Goal: Task Accomplishment & Management: Complete application form

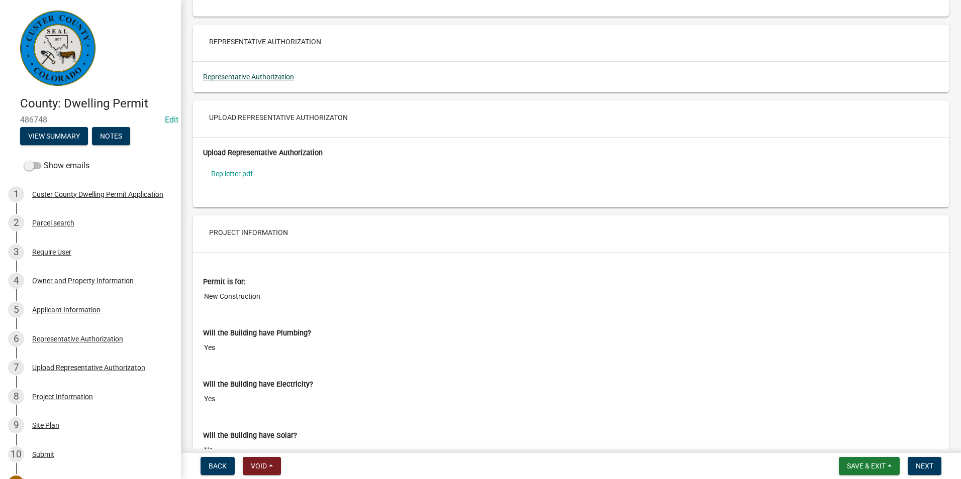
scroll to position [2160, 0]
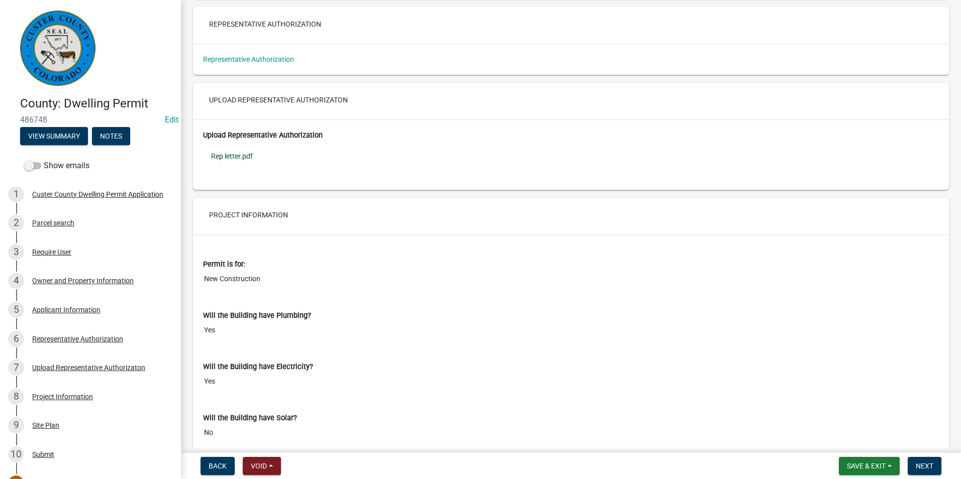
click at [232, 168] on link "Rep letter.pdf" at bounding box center [571, 156] width 736 height 23
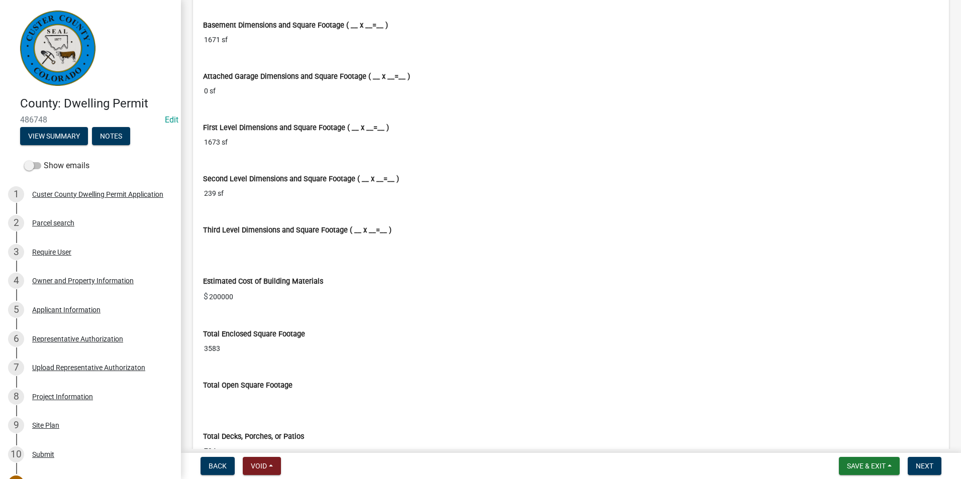
scroll to position [2914, 0]
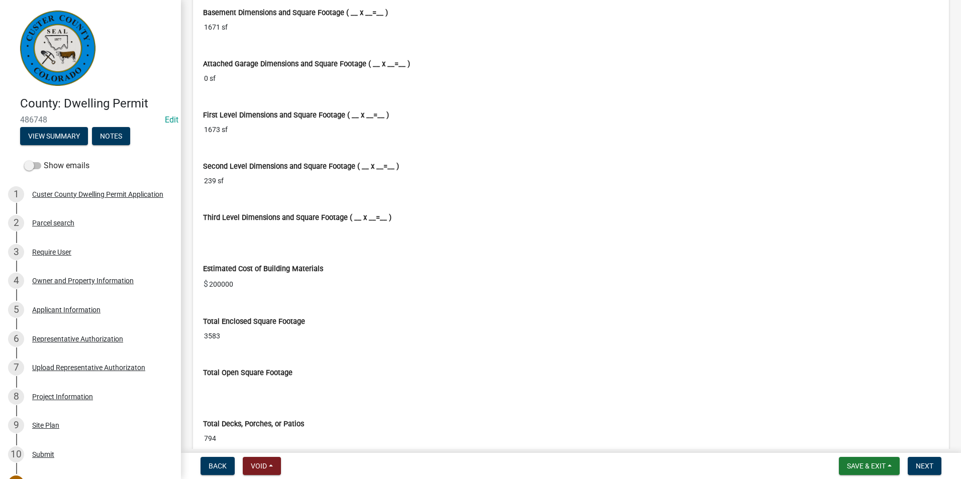
click at [220, 294] on input "200000" at bounding box center [573, 284] width 731 height 20
click at [415, 239] on input "Third Level Dimensions and Square Footage ( __ x __=__ )" at bounding box center [571, 232] width 736 height 19
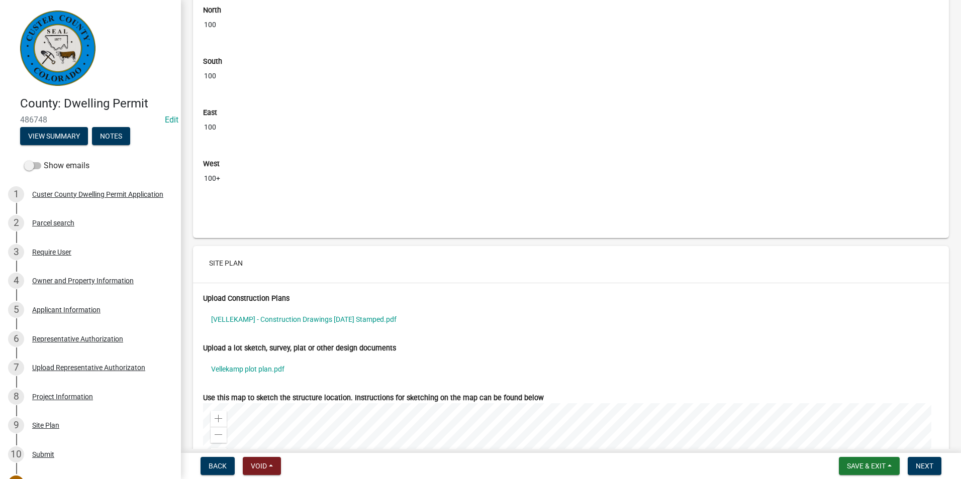
scroll to position [4170, 0]
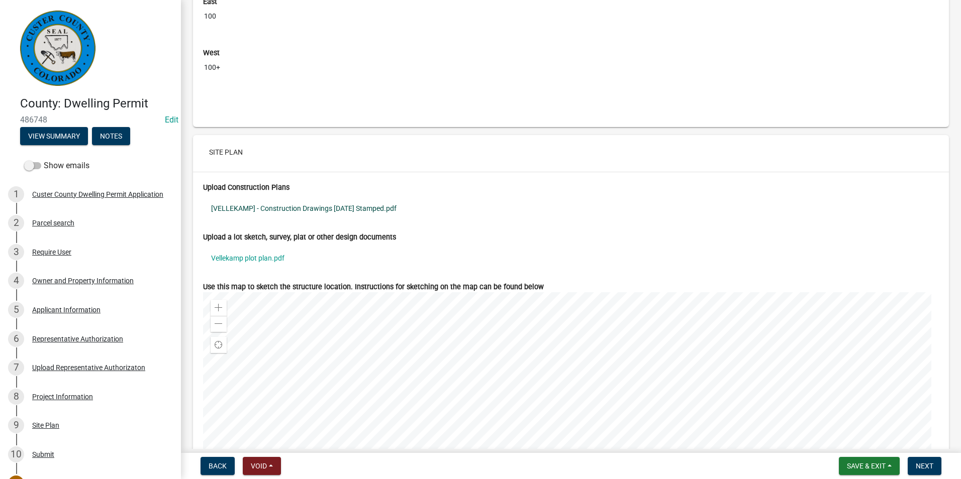
click at [246, 218] on link "[VELLEKAMP] - Construction Drawings 2025.08.22 Stamped.pdf" at bounding box center [571, 208] width 736 height 23
click at [310, 220] on link "[VELLEKAMP] - Construction Drawings 2025.08.22 Stamped.pdf" at bounding box center [571, 208] width 736 height 23
click at [258, 270] on link "Vellekamp plot plan.pdf" at bounding box center [571, 258] width 736 height 23
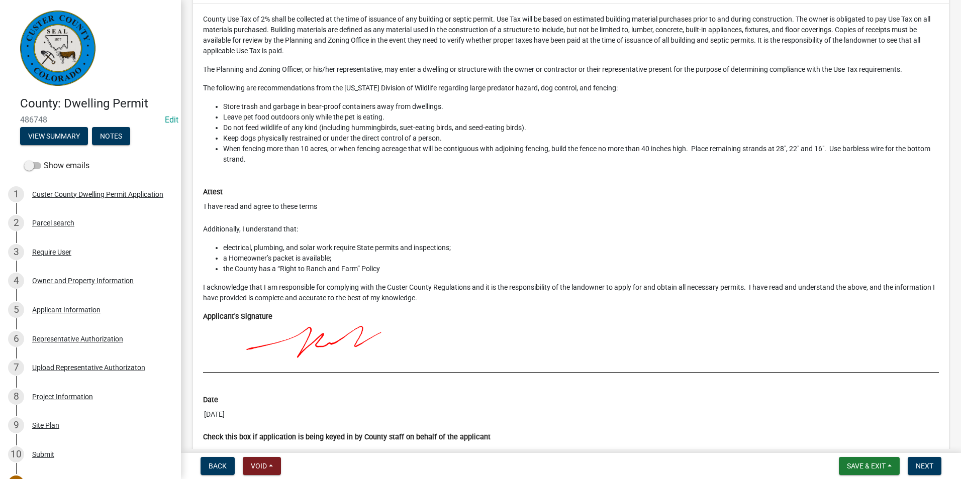
scroll to position [5136, 0]
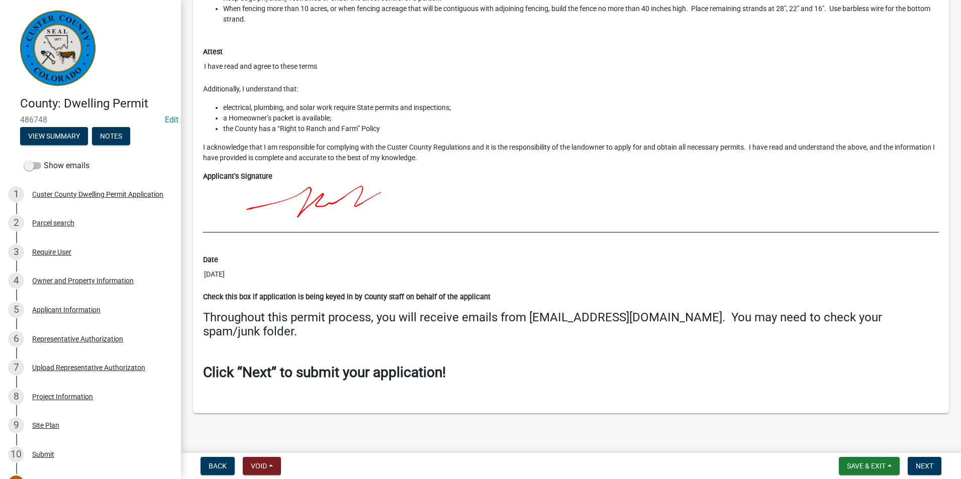
drag, startPoint x: 246, startPoint y: 360, endPoint x: 577, endPoint y: 406, distance: 333.7
click at [586, 407] on div "County Use Tax of 2% shall be collected at the time of issuance of any building…" at bounding box center [571, 139] width 756 height 550
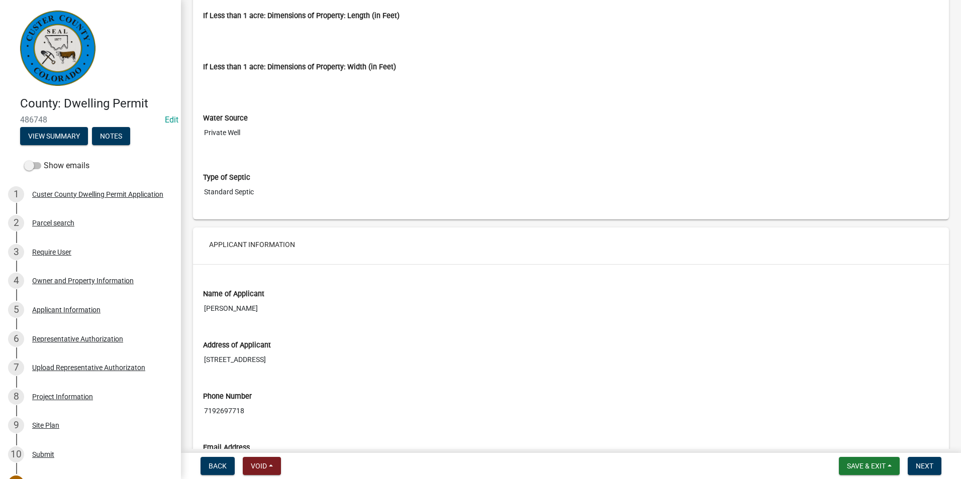
scroll to position [1820, 0]
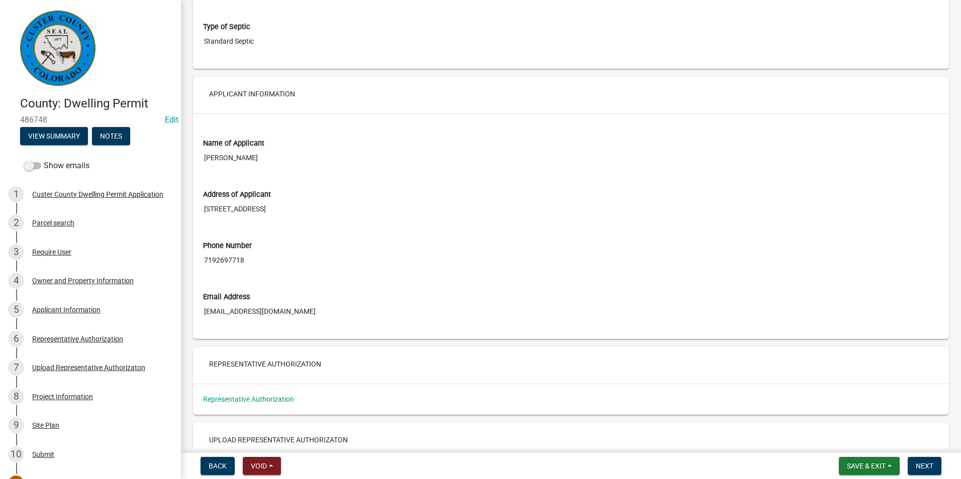
drag, startPoint x: 300, startPoint y: 321, endPoint x: 206, endPoint y: 330, distance: 94.4
click at [206, 321] on input "westcliffebuilders@gmail.com" at bounding box center [571, 311] width 736 height 19
click at [379, 269] on input "7192697718" at bounding box center [571, 260] width 736 height 19
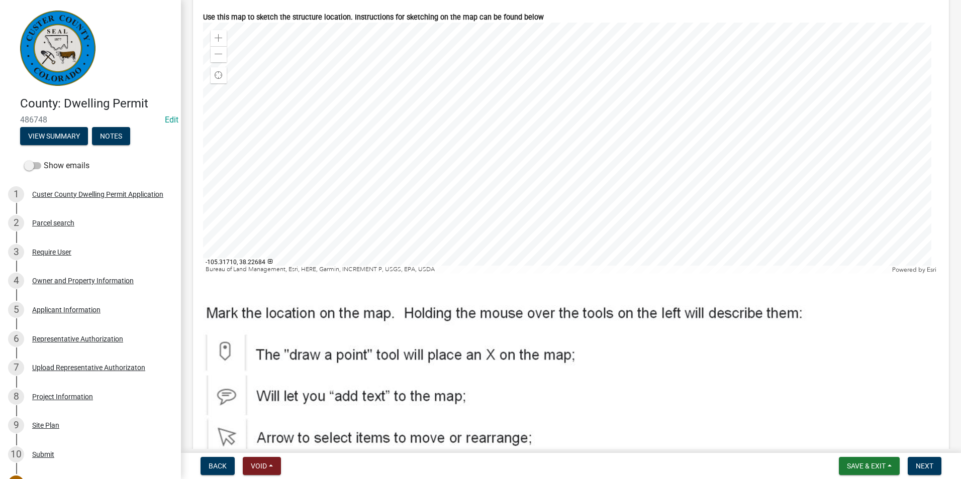
scroll to position [4332, 0]
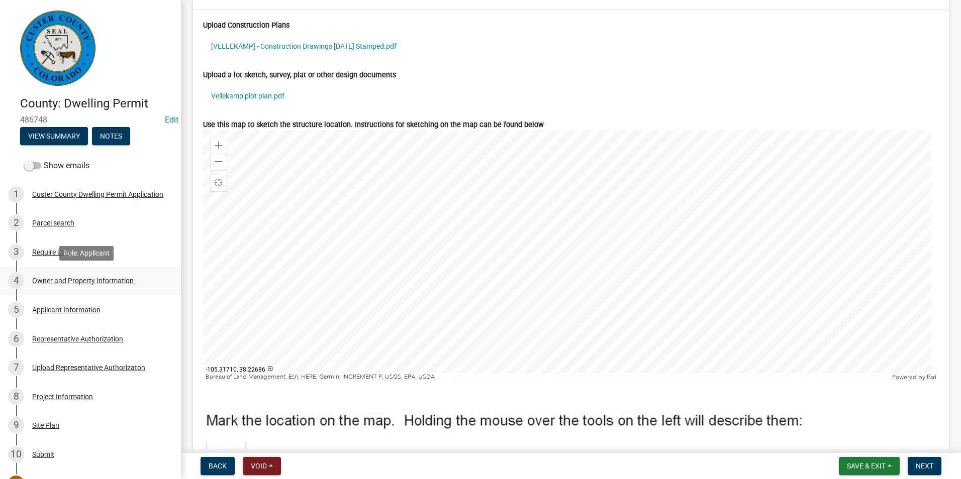
click at [57, 283] on div "Owner and Property Information" at bounding box center [82, 280] width 101 height 7
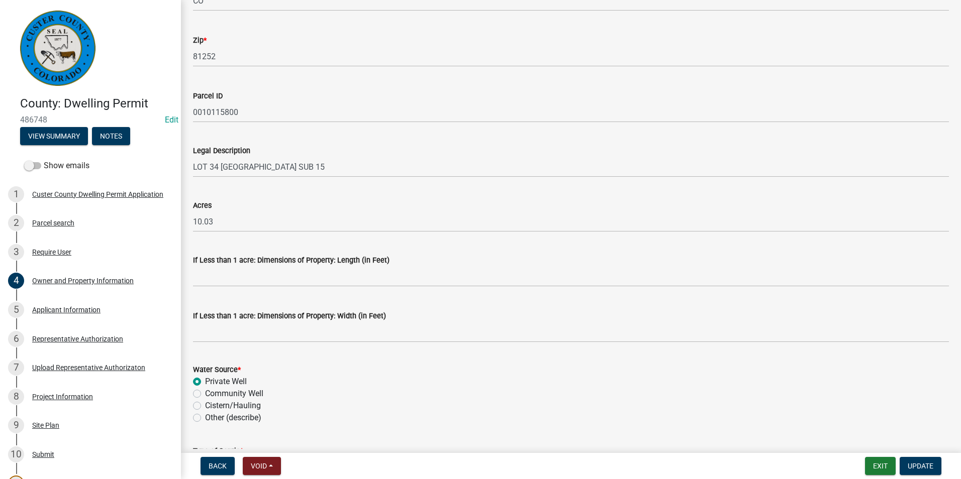
scroll to position [796, 0]
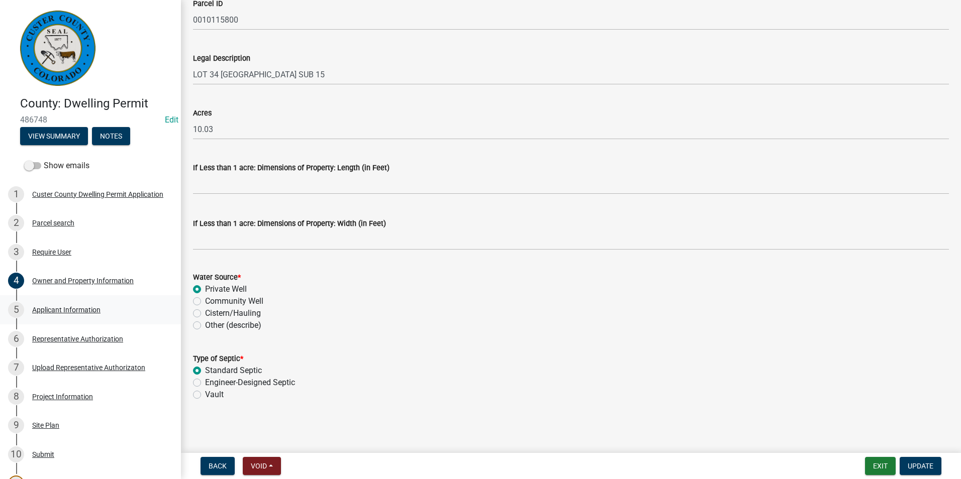
click at [41, 308] on div "Applicant Information" at bounding box center [66, 309] width 68 height 7
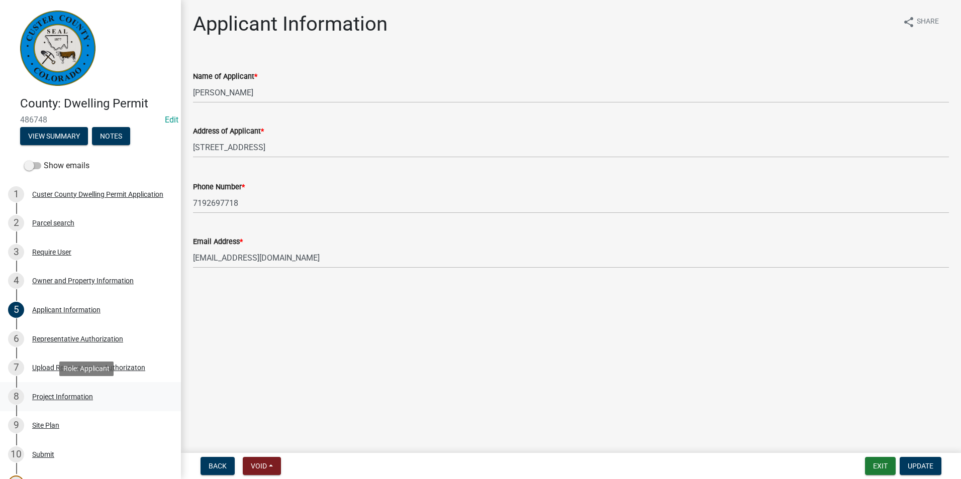
click at [46, 394] on div "Project Information" at bounding box center [62, 396] width 61 height 7
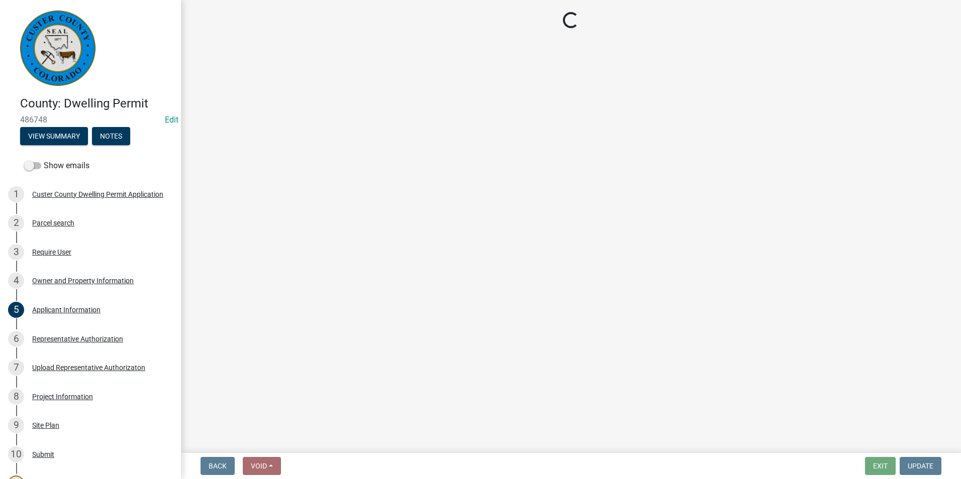
select select "CO"
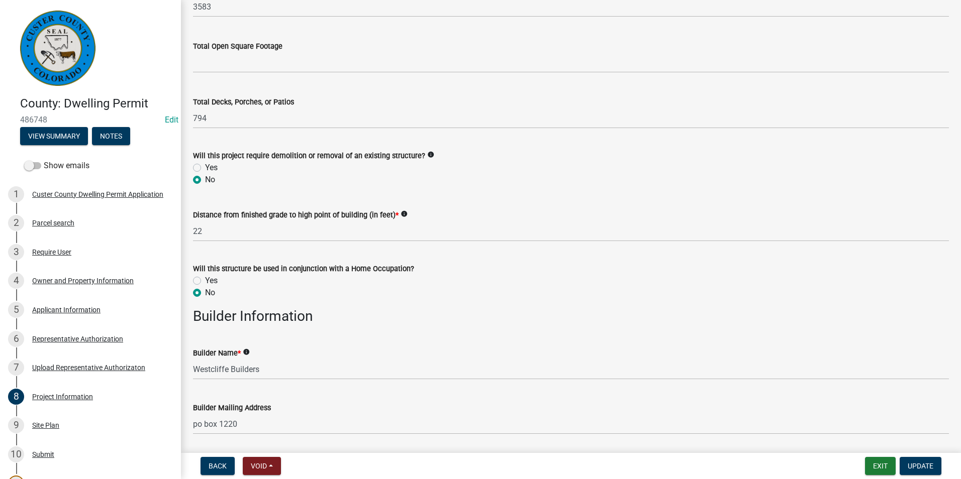
scroll to position [1055, 0]
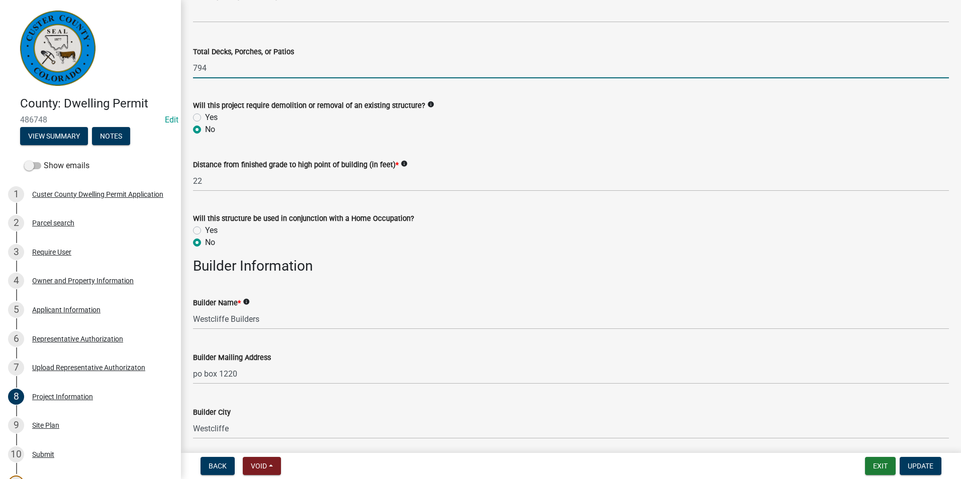
click at [222, 71] on input "794" at bounding box center [571, 68] width 756 height 21
type input "7"
click at [224, 68] on input "3" at bounding box center [571, 68] width 756 height 21
type input "3"
click at [238, 81] on wm-data-entity-input "Total Decks, Porches, or Patios 3" at bounding box center [571, 60] width 756 height 56
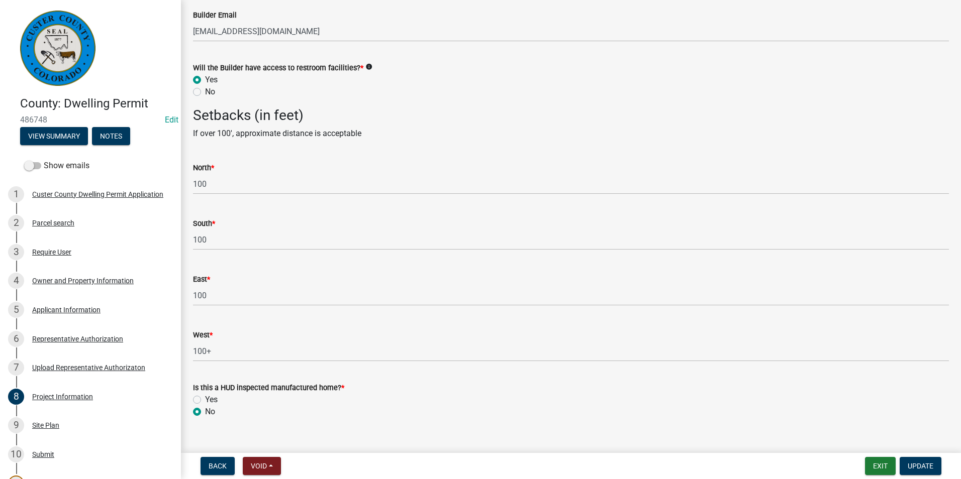
scroll to position [1756, 0]
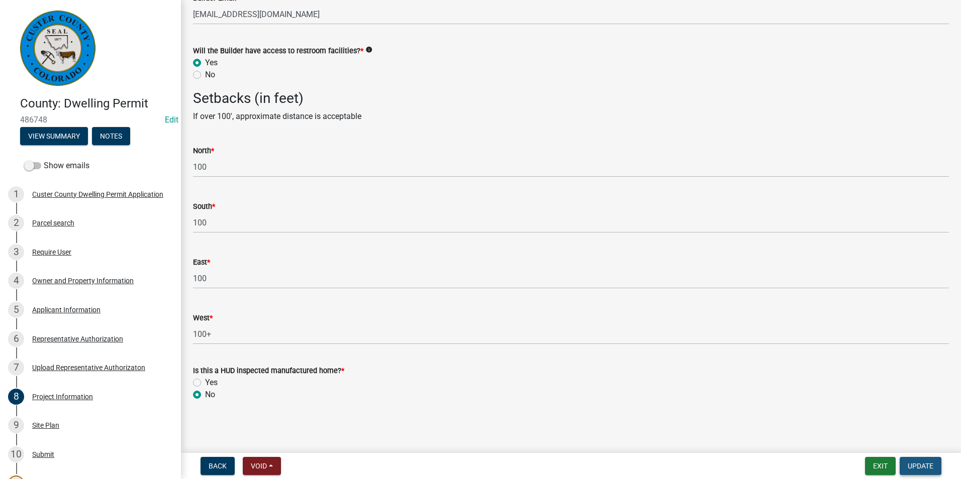
click at [917, 464] on span "Update" at bounding box center [920, 466] width 26 height 8
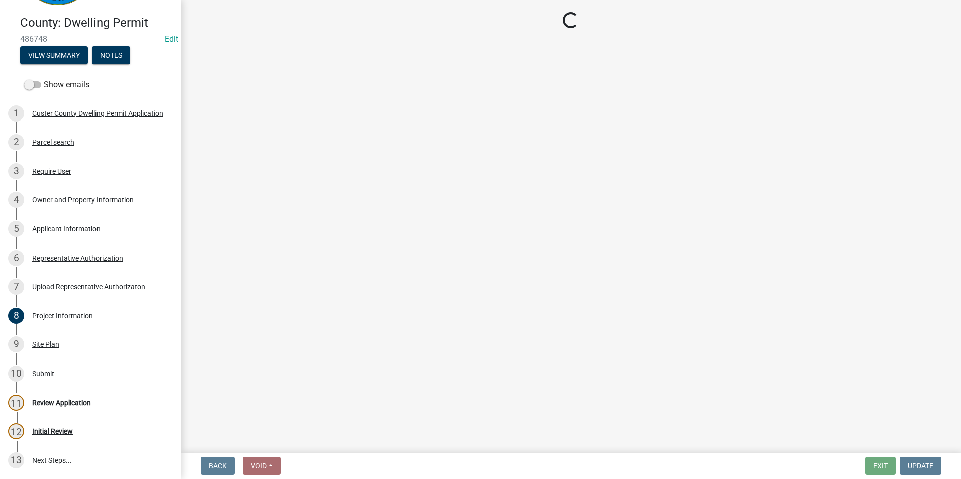
scroll to position [148, 0]
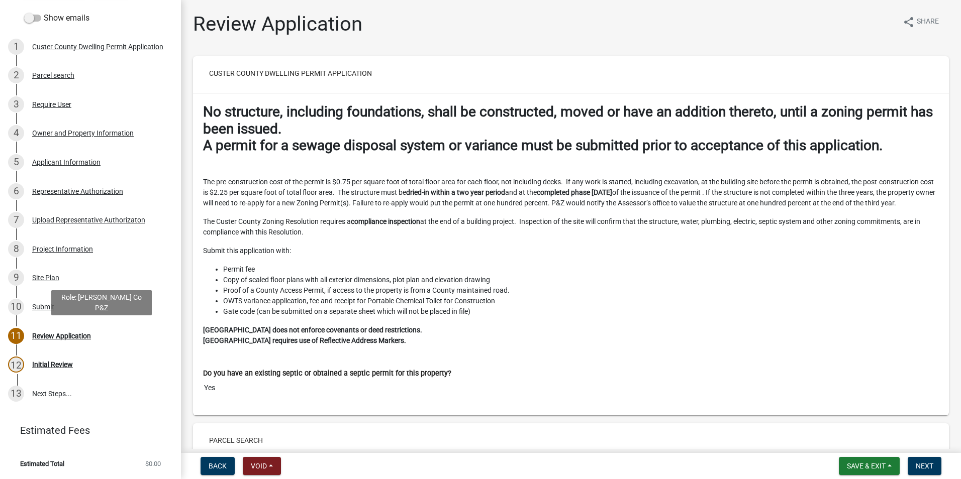
click at [71, 342] on div "11 Review Application" at bounding box center [86, 336] width 157 height 16
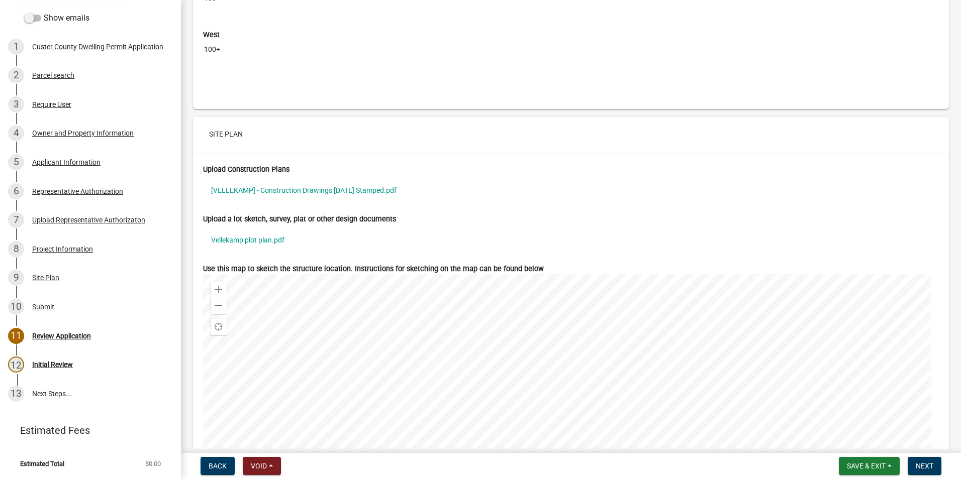
scroll to position [4271, 0]
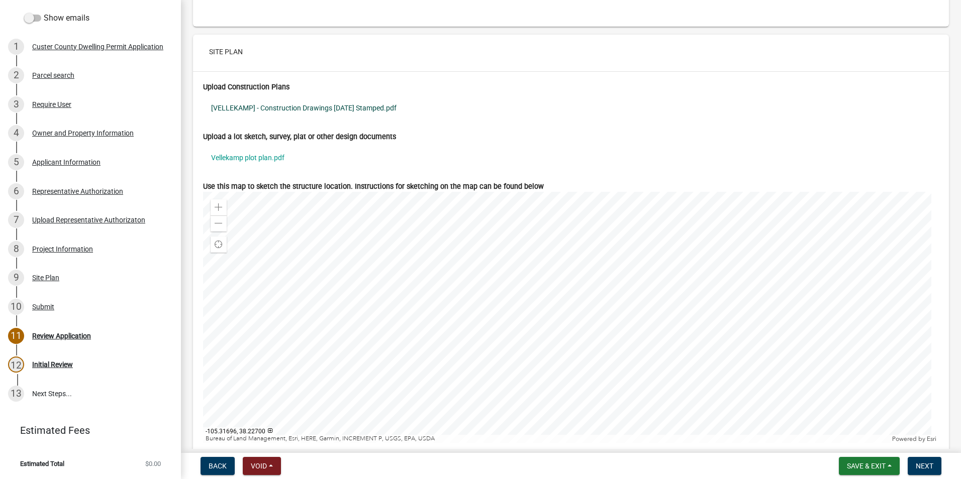
click at [332, 120] on link "[VELLEKAMP] - Construction Drawings 2025.08.22 Stamped.pdf" at bounding box center [571, 107] width 736 height 23
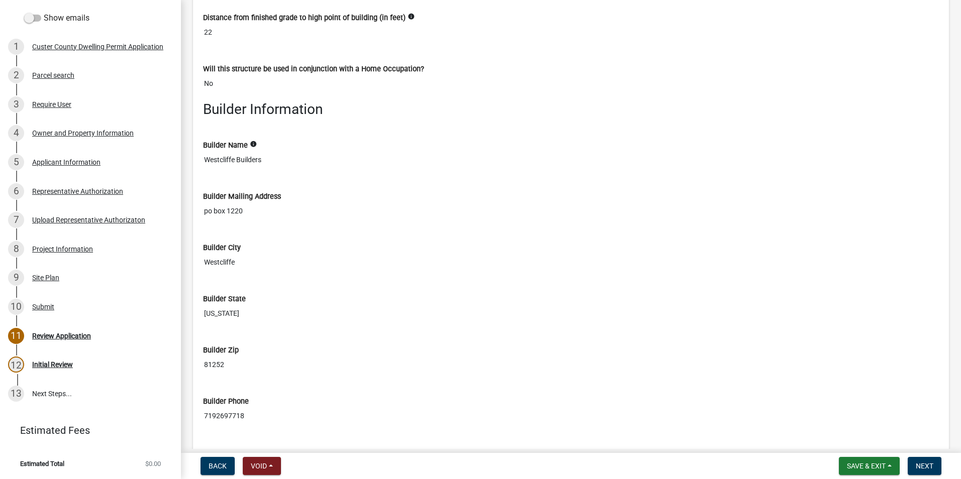
scroll to position [3668, 0]
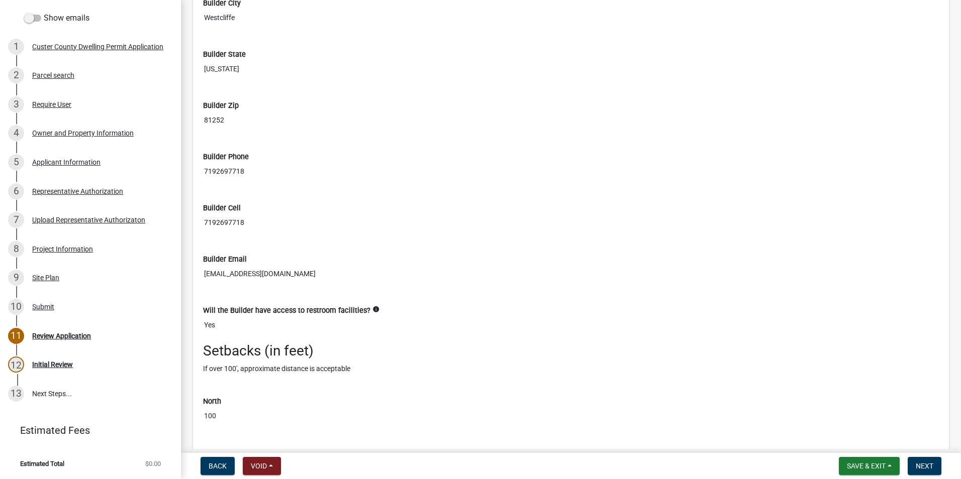
drag, startPoint x: 428, startPoint y: 353, endPoint x: 834, endPoint y: 384, distance: 407.1
click at [822, 360] on h3 "Setbacks (in feet)" at bounding box center [571, 351] width 736 height 17
click at [928, 464] on span "Next" at bounding box center [924, 466] width 18 height 8
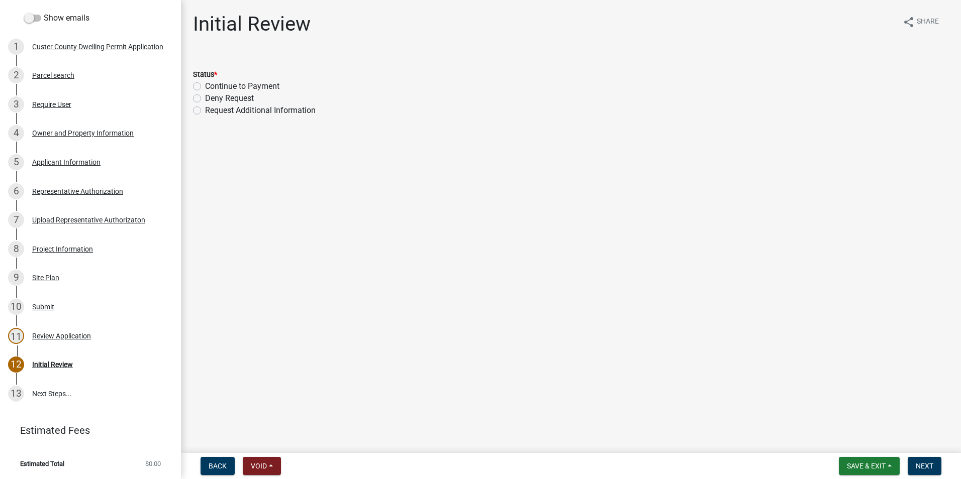
click at [205, 86] on label "Continue to Payment" at bounding box center [242, 86] width 74 height 12
click at [205, 86] on input "Continue to Payment" at bounding box center [208, 83] width 7 height 7
radio input "true"
click at [926, 467] on span "Next" at bounding box center [924, 466] width 18 height 8
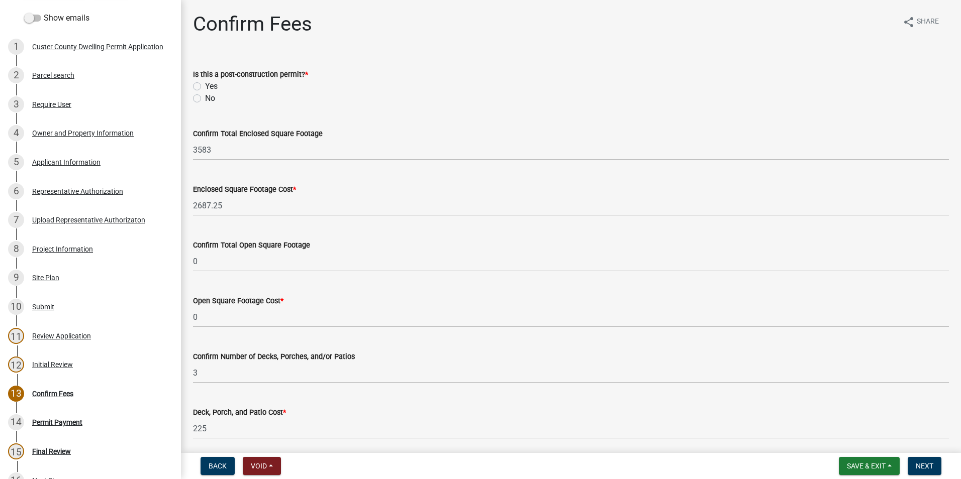
click at [205, 101] on label "No" at bounding box center [210, 98] width 10 height 12
click at [205, 99] on input "No" at bounding box center [208, 95] width 7 height 7
radio input "true"
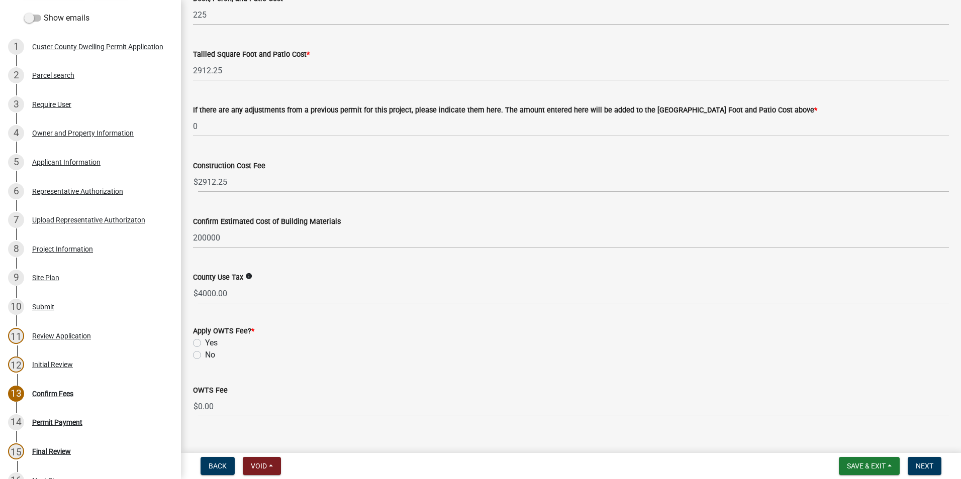
scroll to position [430, 0]
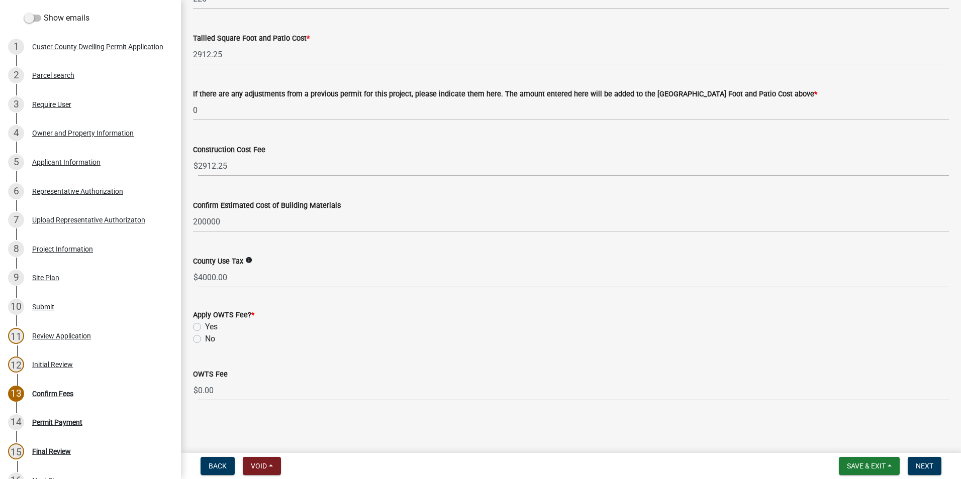
click at [205, 339] on label "No" at bounding box center [210, 339] width 10 height 12
click at [205, 339] on input "No" at bounding box center [208, 336] width 7 height 7
radio input "true"
click at [205, 328] on label "Yes" at bounding box center [211, 327] width 13 height 12
click at [205, 328] on input "Yes" at bounding box center [208, 324] width 7 height 7
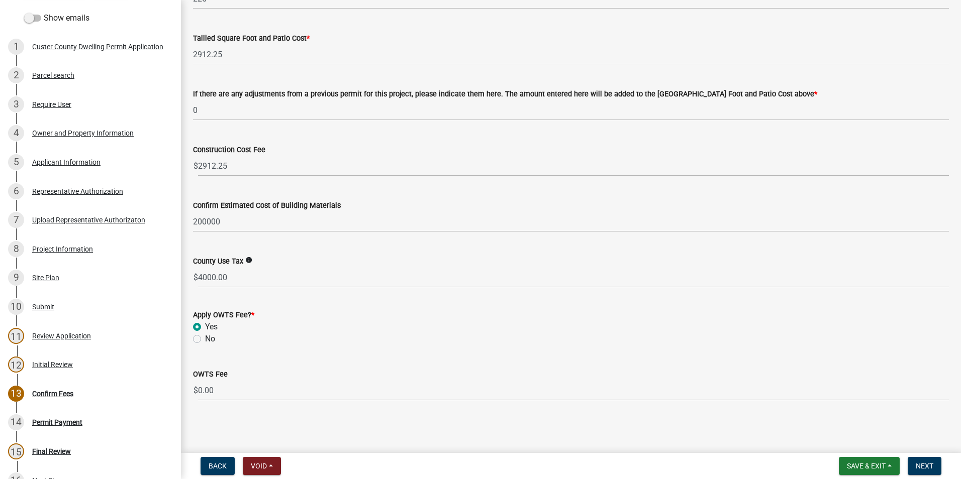
radio input "true"
click at [926, 467] on span "Next" at bounding box center [924, 466] width 18 height 8
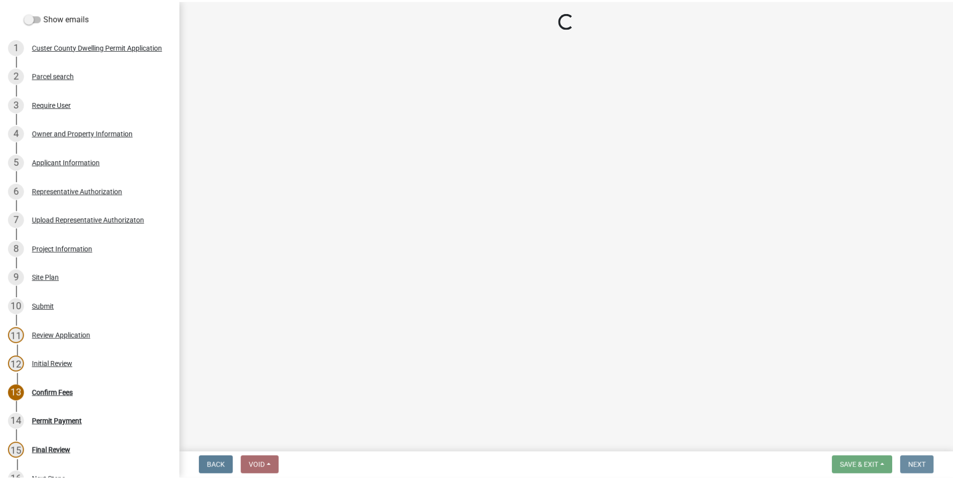
scroll to position [0, 0]
select select "3: 3"
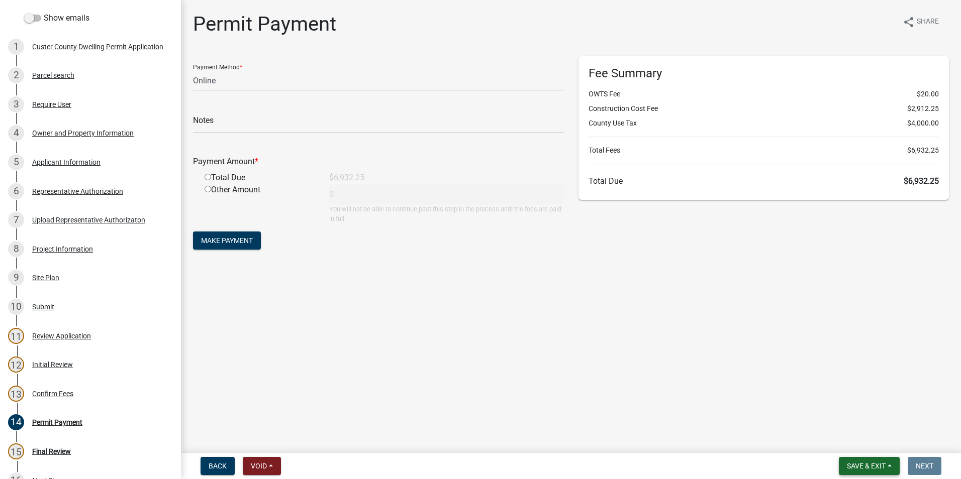
click at [862, 466] on span "Save & Exit" at bounding box center [866, 466] width 39 height 8
click at [868, 434] on button "Save & Exit" at bounding box center [859, 440] width 80 height 24
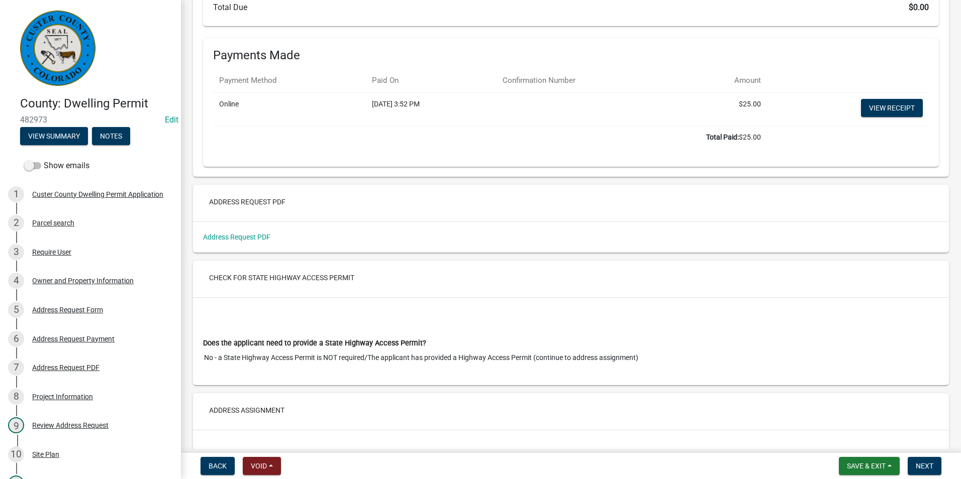
scroll to position [3115, 0]
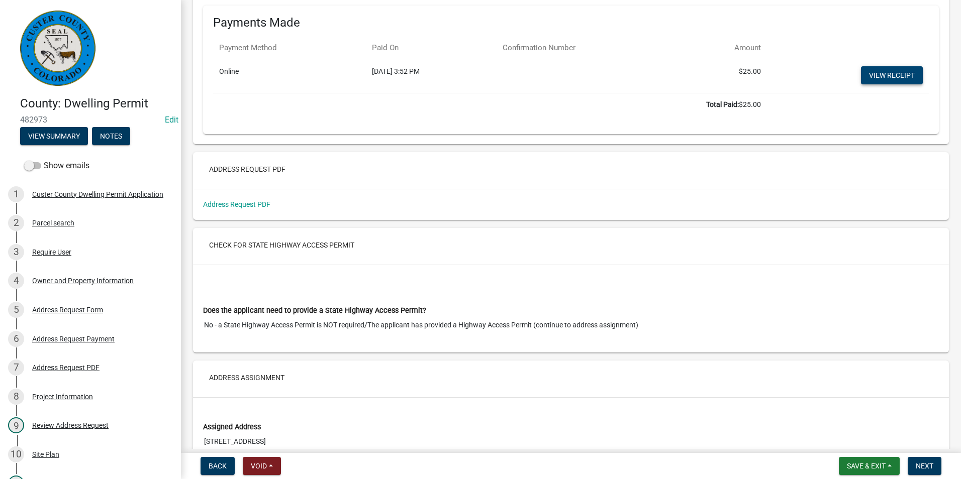
click at [892, 84] on link "View receipt" at bounding box center [892, 75] width 62 height 18
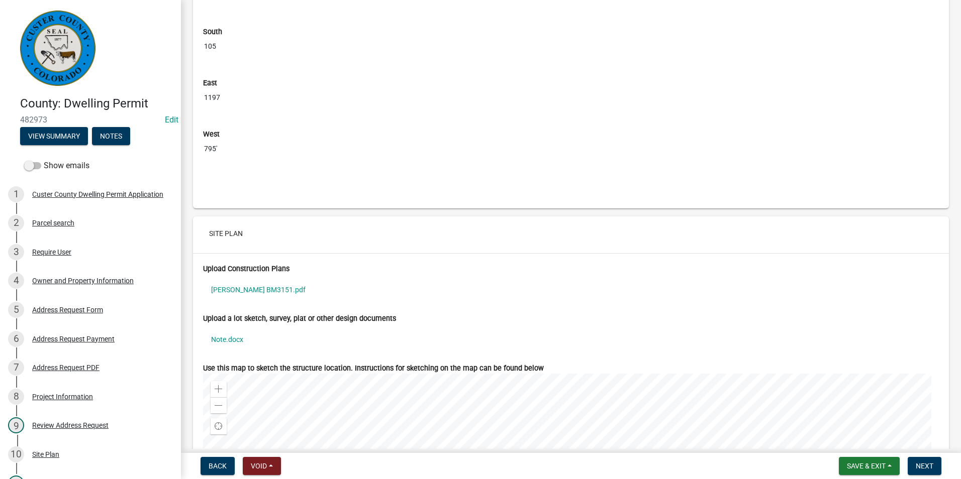
scroll to position [6582, 0]
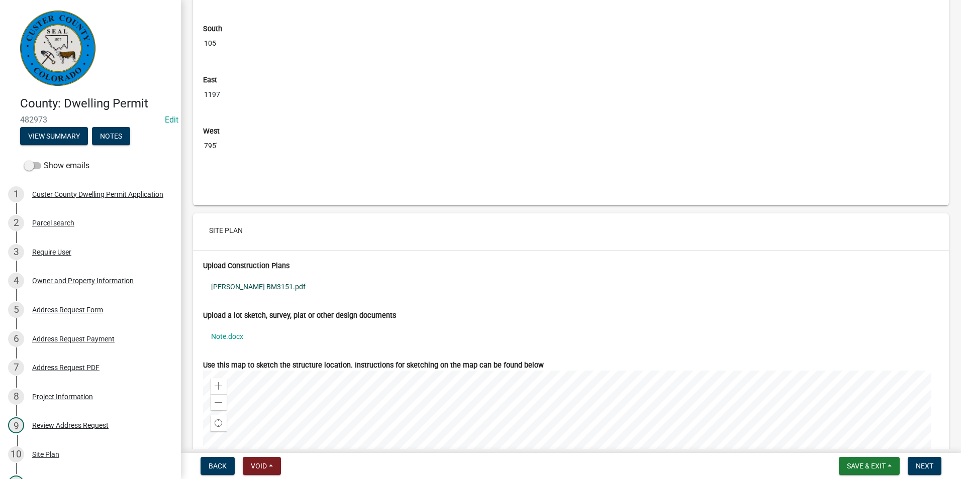
click at [246, 296] on link "[PERSON_NAME] BM3151.pdf" at bounding box center [571, 286] width 736 height 23
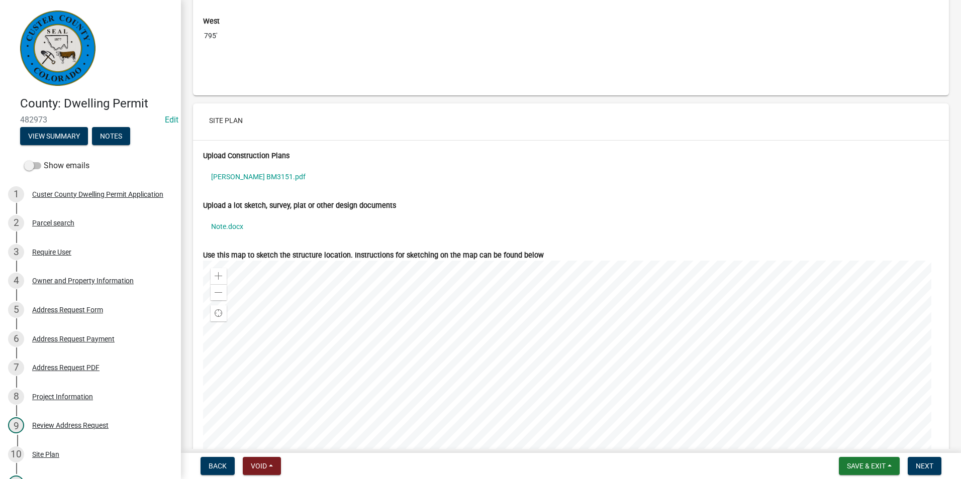
scroll to position [6732, 0]
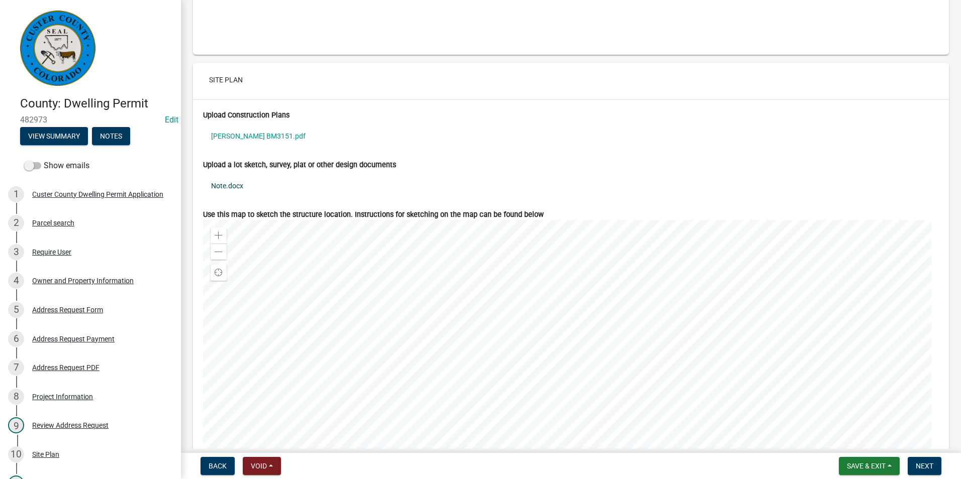
click at [231, 191] on link "Note.docx" at bounding box center [571, 185] width 736 height 23
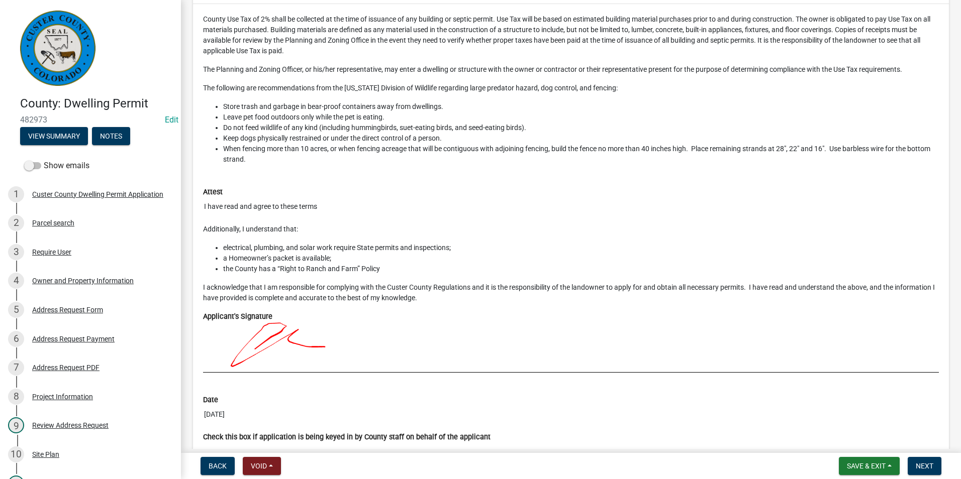
scroll to position [7626, 0]
